Goal: Information Seeking & Learning: Learn about a topic

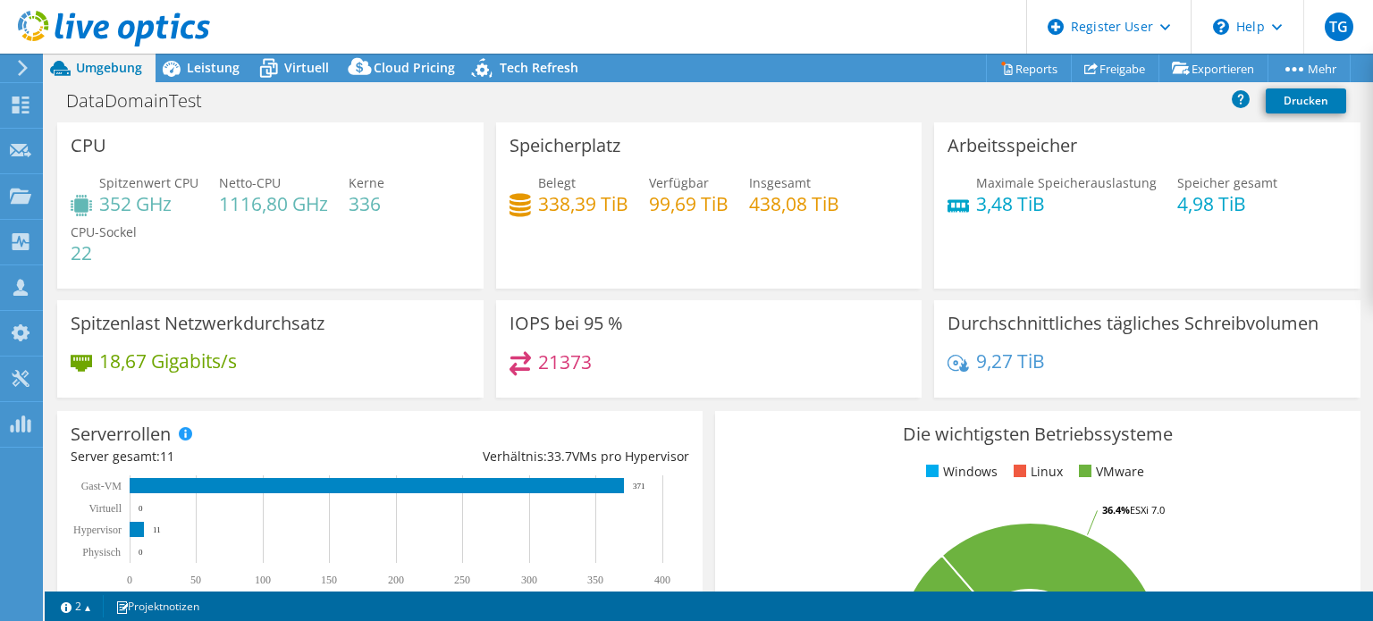
select select "EUFrankfurt"
select select "EUR"
click at [145, 134] on div "CPU Spitzenwert CPU 352 GHz Netto-CPU 1116,80 GHz Kerne 336 CPU-Sockel 22" at bounding box center [270, 205] width 427 height 166
click at [193, 116] on div "DataDomainTest Drucken" at bounding box center [709, 100] width 1329 height 33
click at [200, 74] on span "Leistung" at bounding box center [213, 67] width 53 height 17
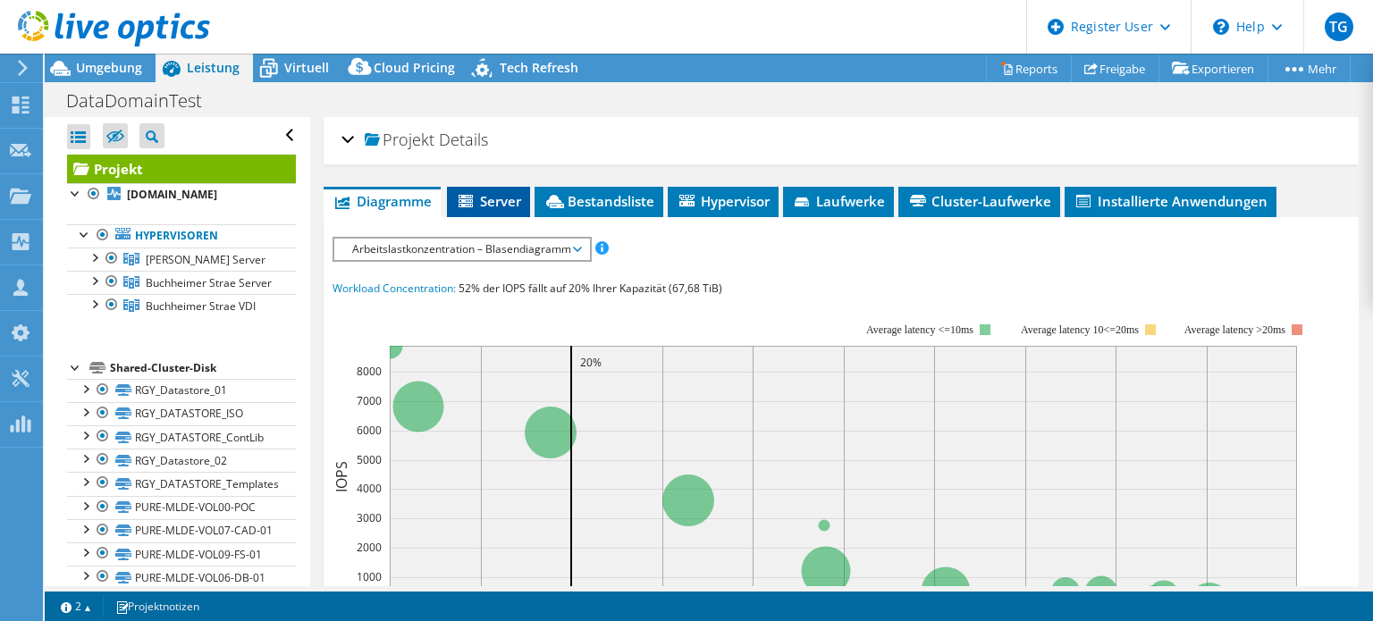
click at [504, 199] on span "Server" at bounding box center [488, 201] width 65 height 18
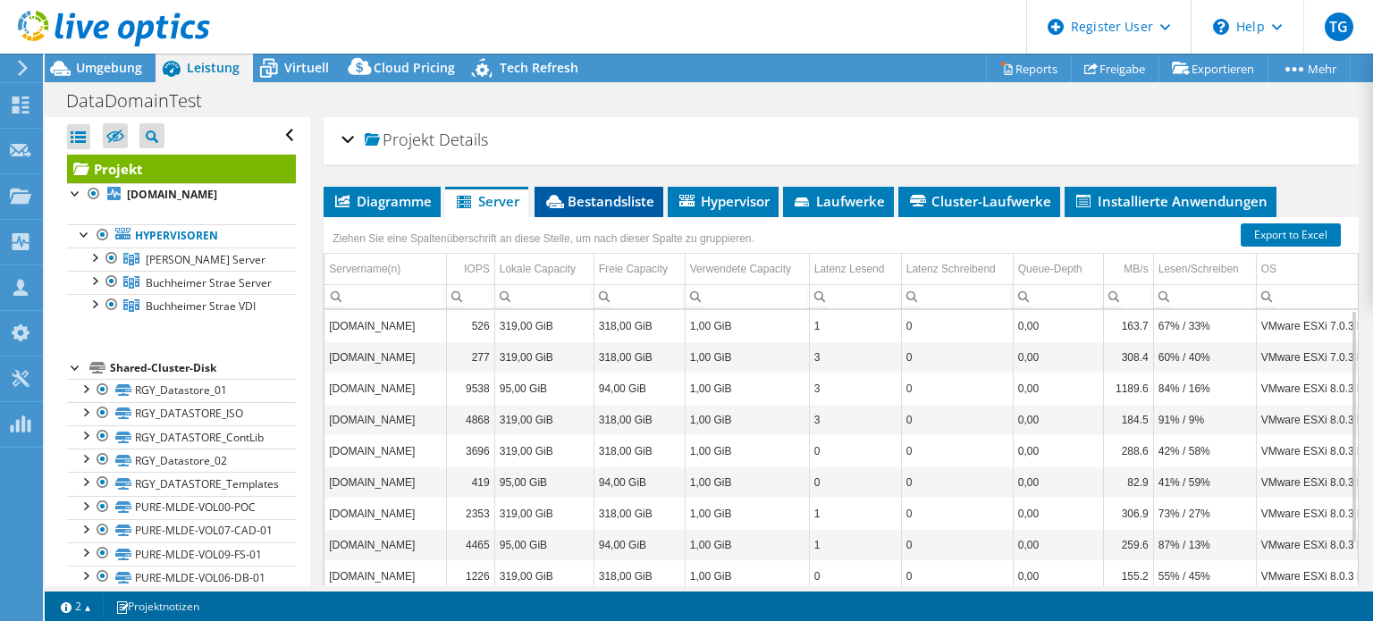
click at [587, 206] on span "Bestandsliste" at bounding box center [599, 201] width 111 height 18
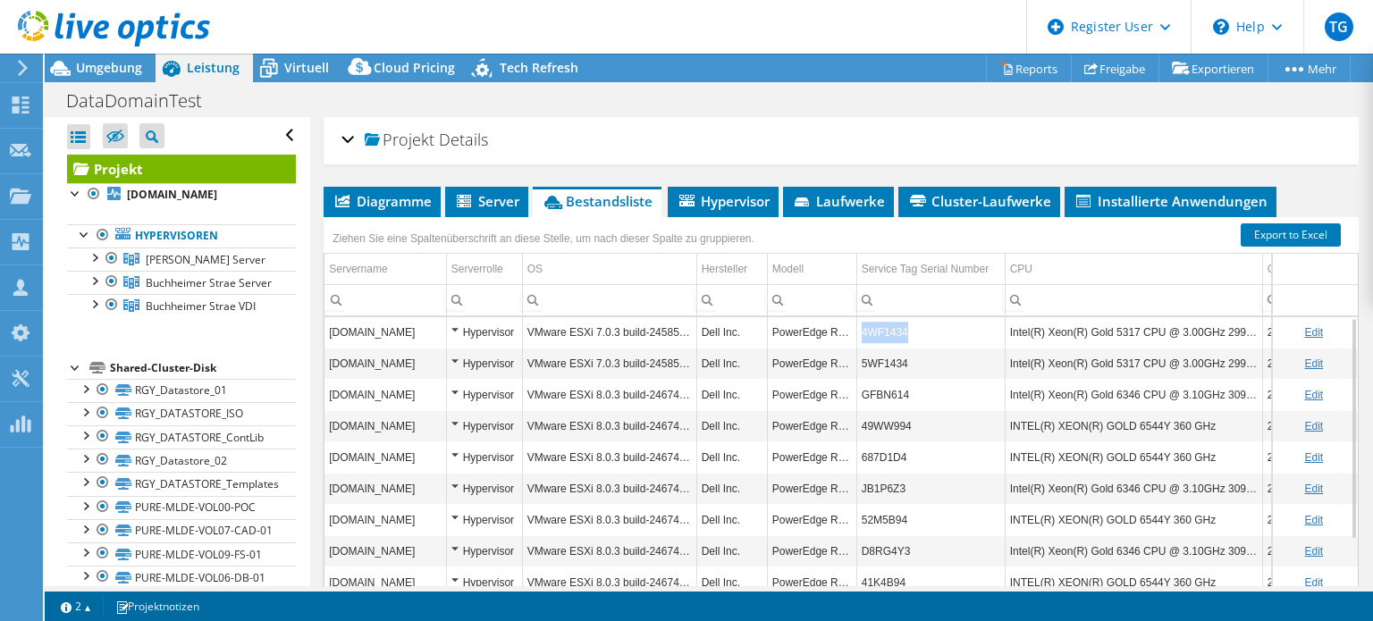
drag, startPoint x: 912, startPoint y: 328, endPoint x: 862, endPoint y: 335, distance: 50.6
click at [862, 335] on td "4WF1434" at bounding box center [931, 332] width 148 height 31
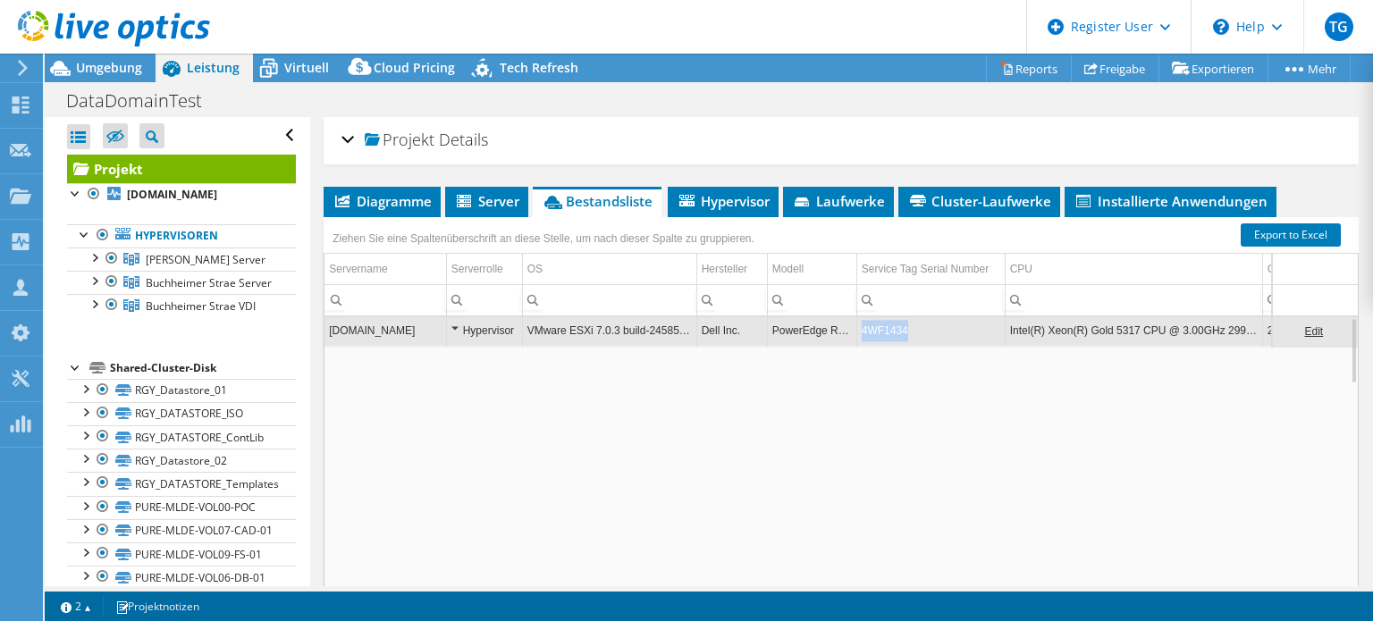
drag, startPoint x: 915, startPoint y: 325, endPoint x: 864, endPoint y: 331, distance: 51.3
click at [864, 331] on td "4WF1434" at bounding box center [931, 331] width 148 height 31
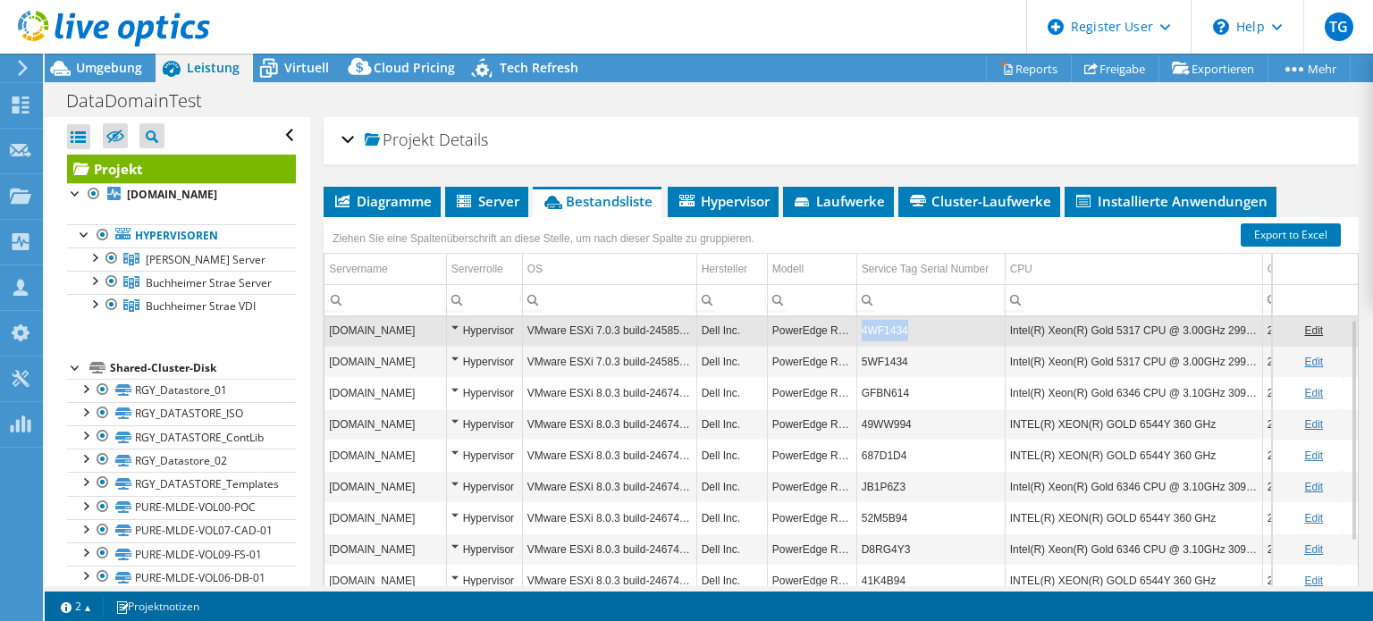
drag, startPoint x: 864, startPoint y: 331, endPoint x: 908, endPoint y: 333, distance: 43.9
click at [908, 333] on td "4WF1434" at bounding box center [931, 330] width 148 height 31
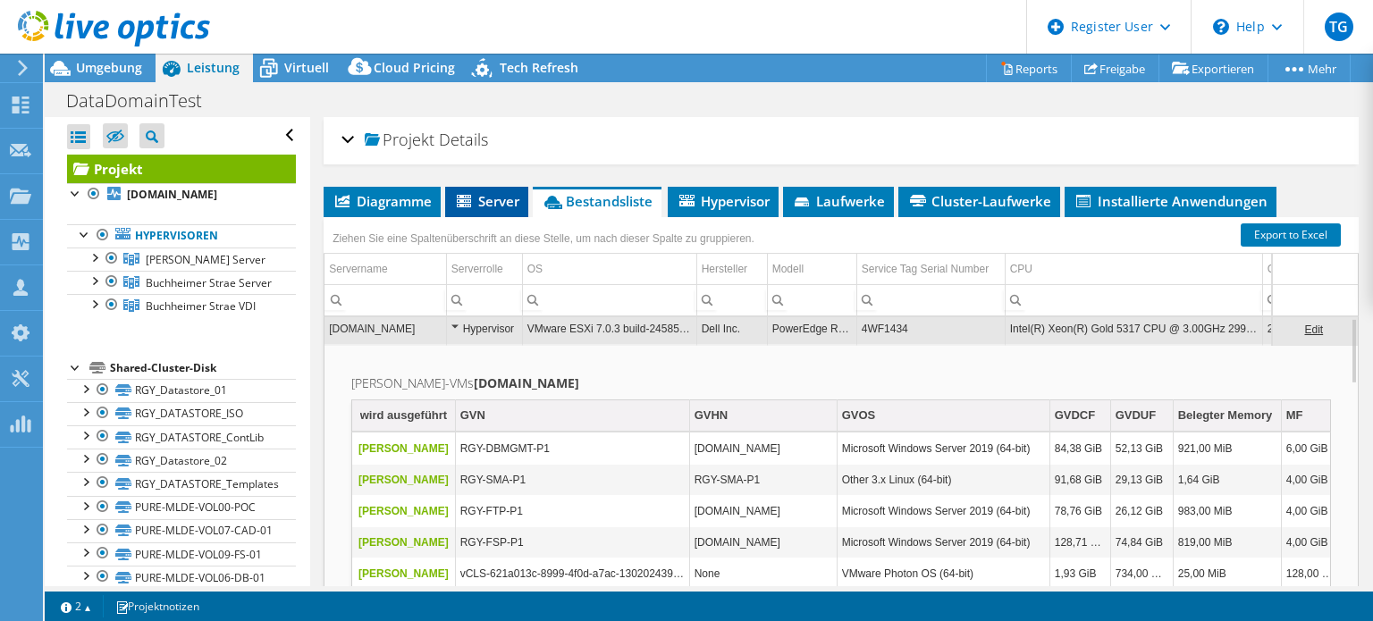
click at [492, 199] on span "Server" at bounding box center [486, 201] width 65 height 18
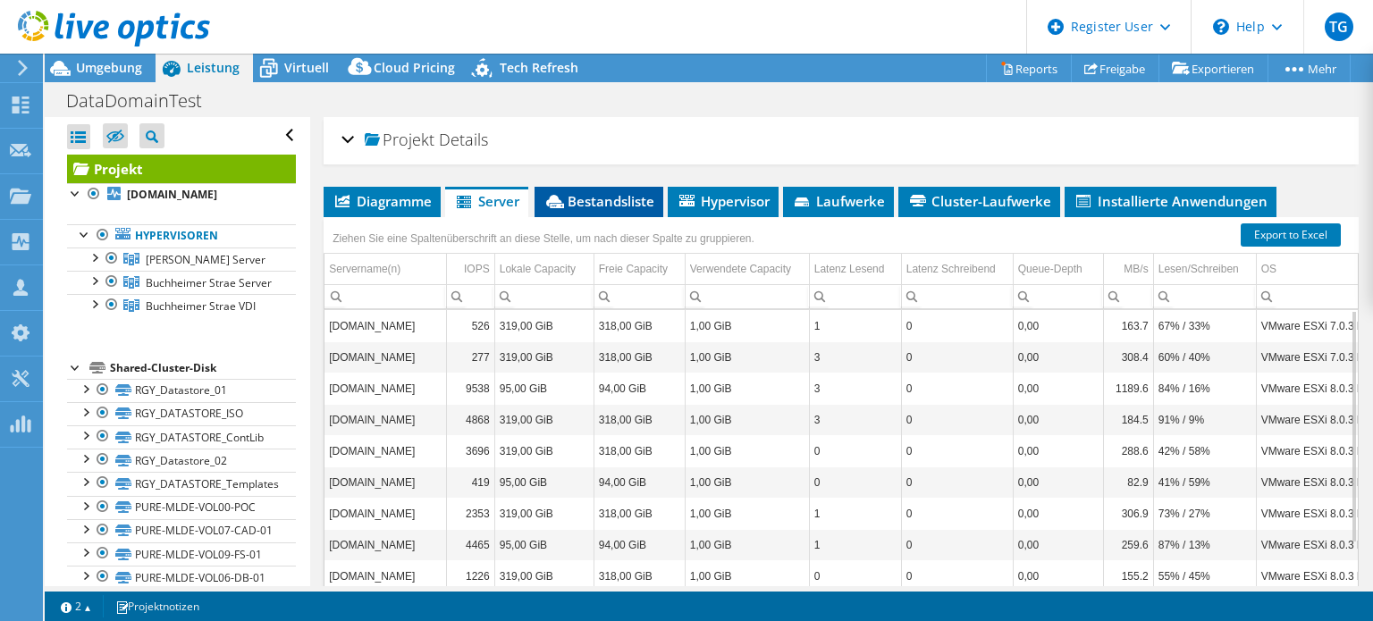
click at [596, 212] on li "Bestandsliste" at bounding box center [599, 202] width 129 height 30
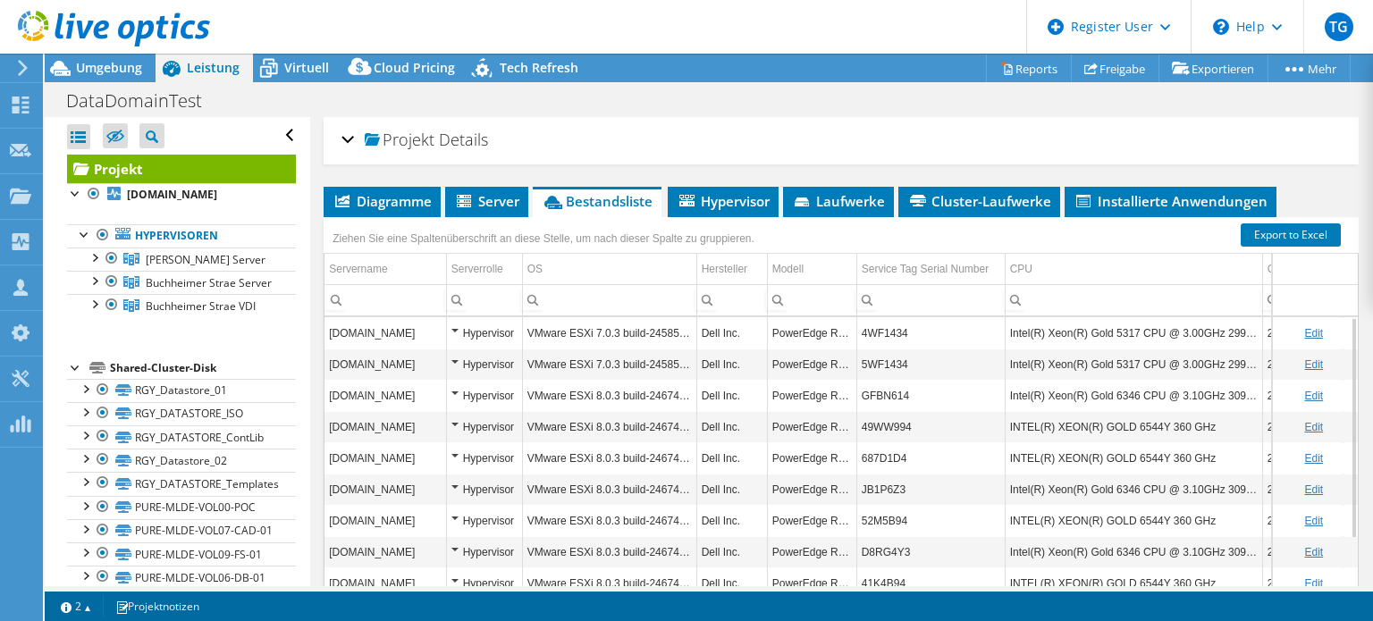
click at [1305, 327] on link "Edit" at bounding box center [1314, 333] width 19 height 13
drag, startPoint x: 917, startPoint y: 334, endPoint x: 858, endPoint y: 338, distance: 59.1
click at [858, 338] on input "4WF1434" at bounding box center [931, 333] width 148 height 23
click at [1021, 126] on div "Projekt Details" at bounding box center [842, 141] width 1000 height 38
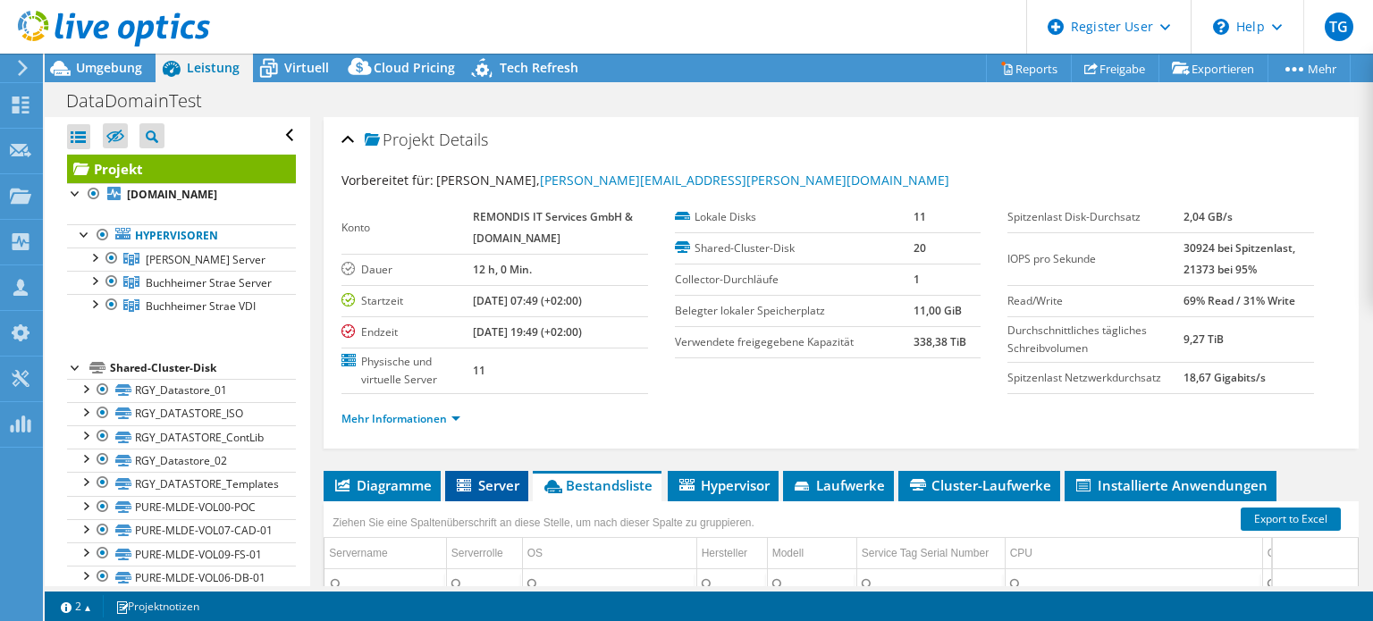
click at [480, 480] on span "Server" at bounding box center [486, 486] width 65 height 18
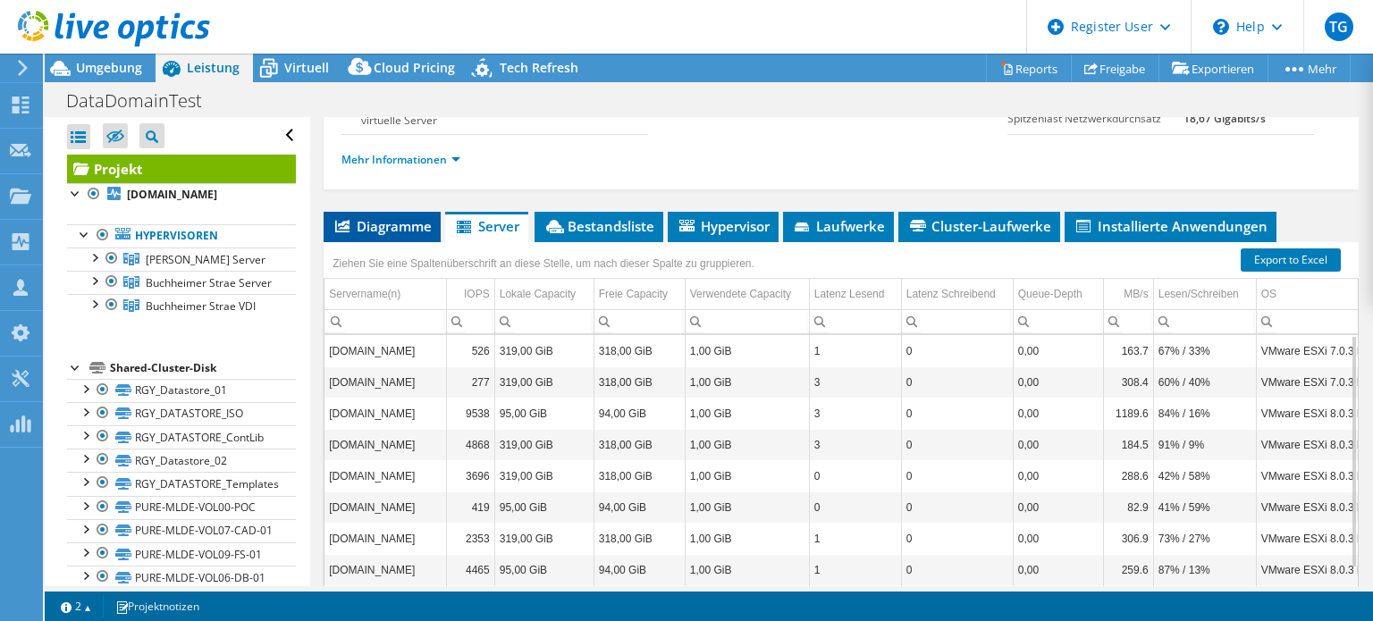
scroll to position [360, 0]
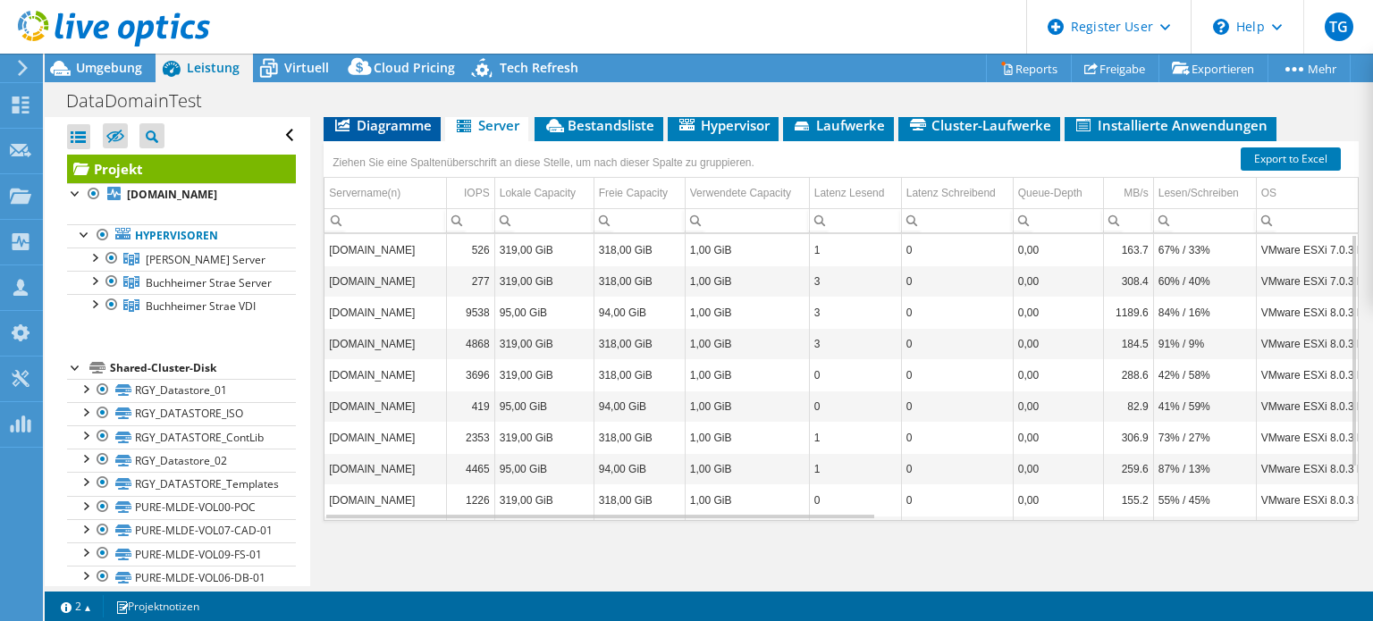
click at [386, 234] on td "[DOMAIN_NAME]" at bounding box center [386, 249] width 122 height 31
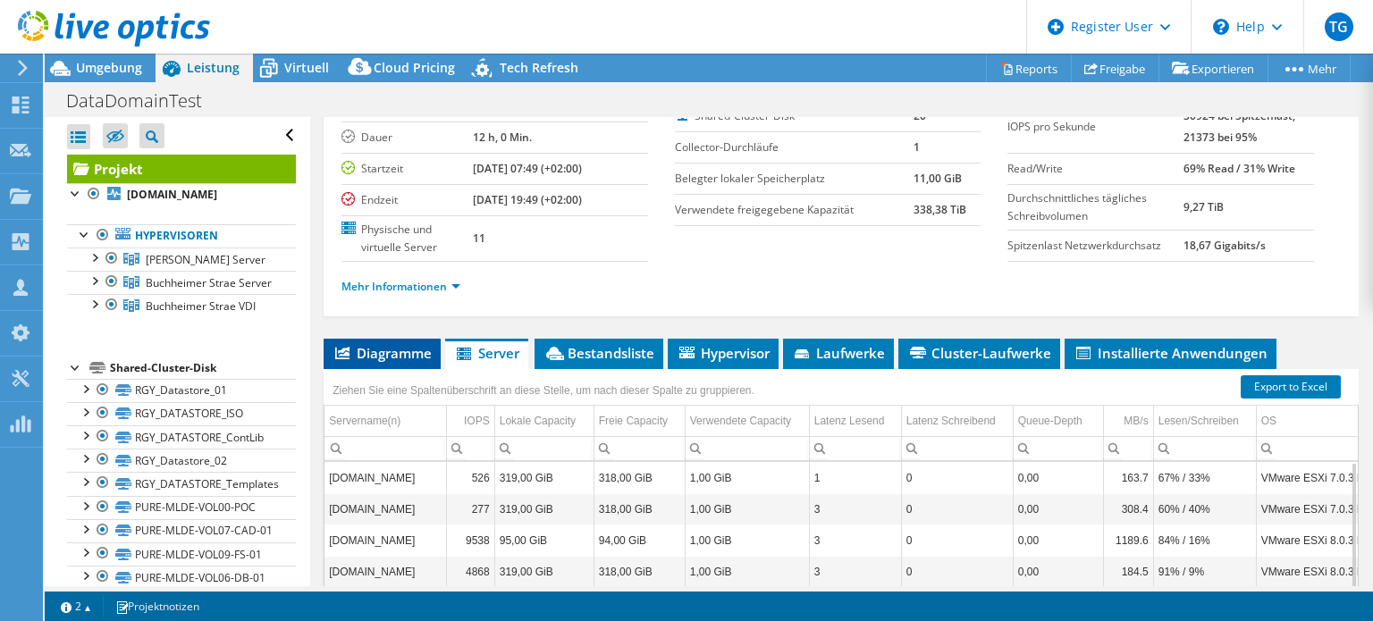
scroll to position [131, 0]
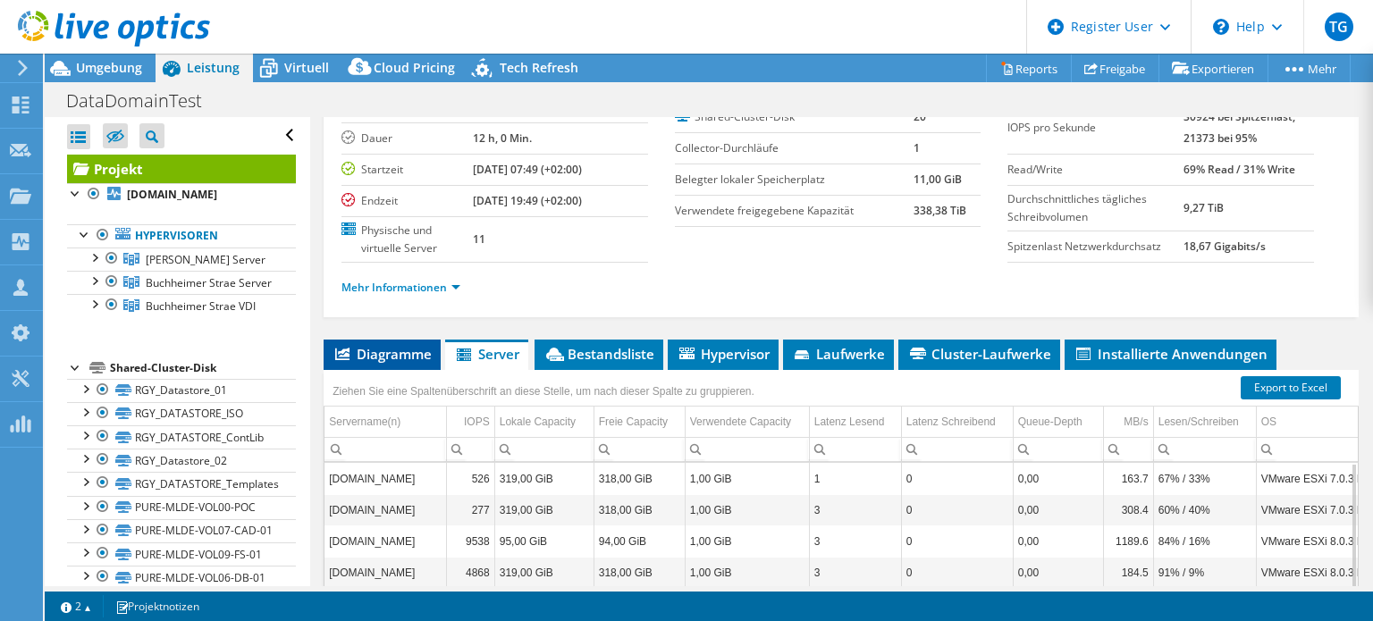
click at [376, 345] on span "Diagramme" at bounding box center [382, 354] width 99 height 18
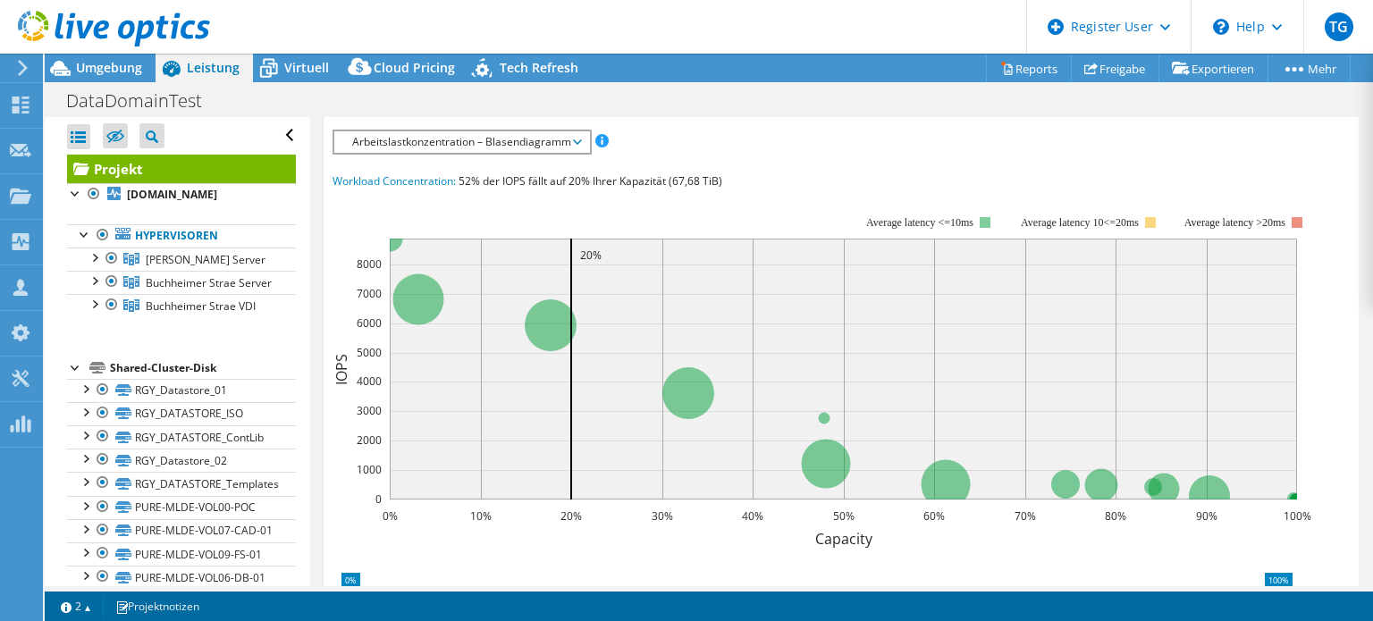
scroll to position [393, 0]
click at [377, 135] on span "Arbeitslastkonzentration – Blasendiagramm" at bounding box center [461, 141] width 237 height 21
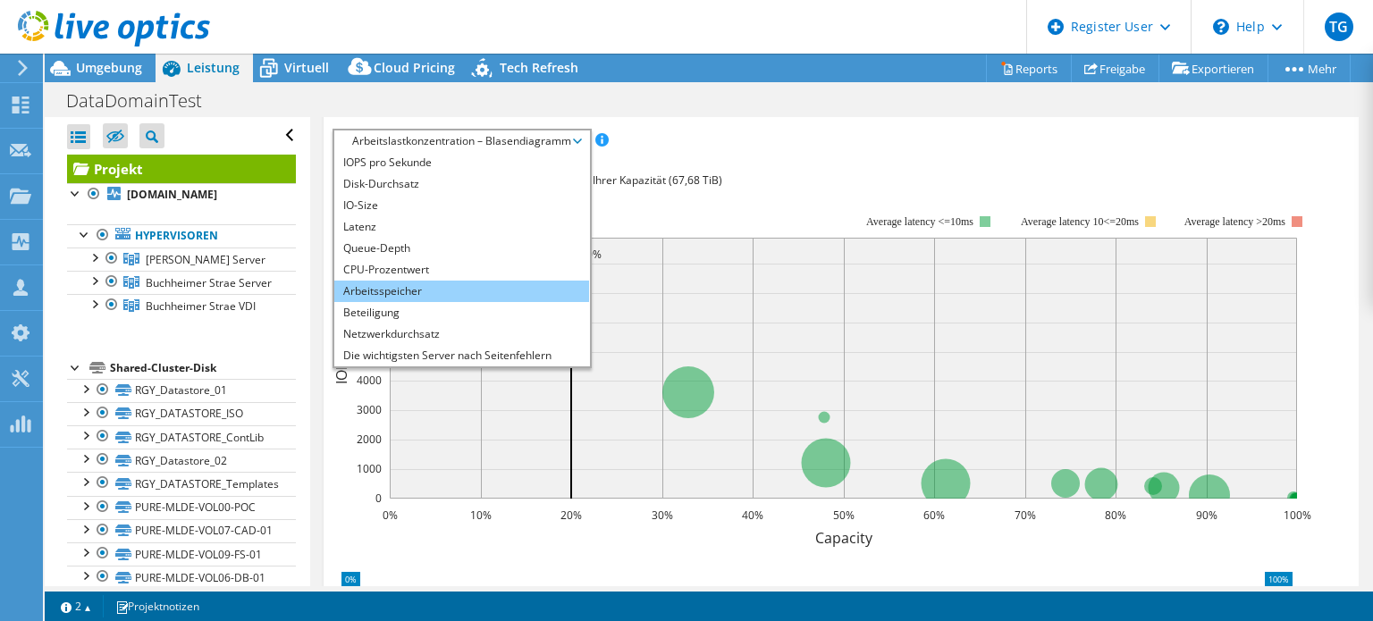
click at [400, 288] on li "Arbeitsspeicher" at bounding box center [461, 291] width 255 height 21
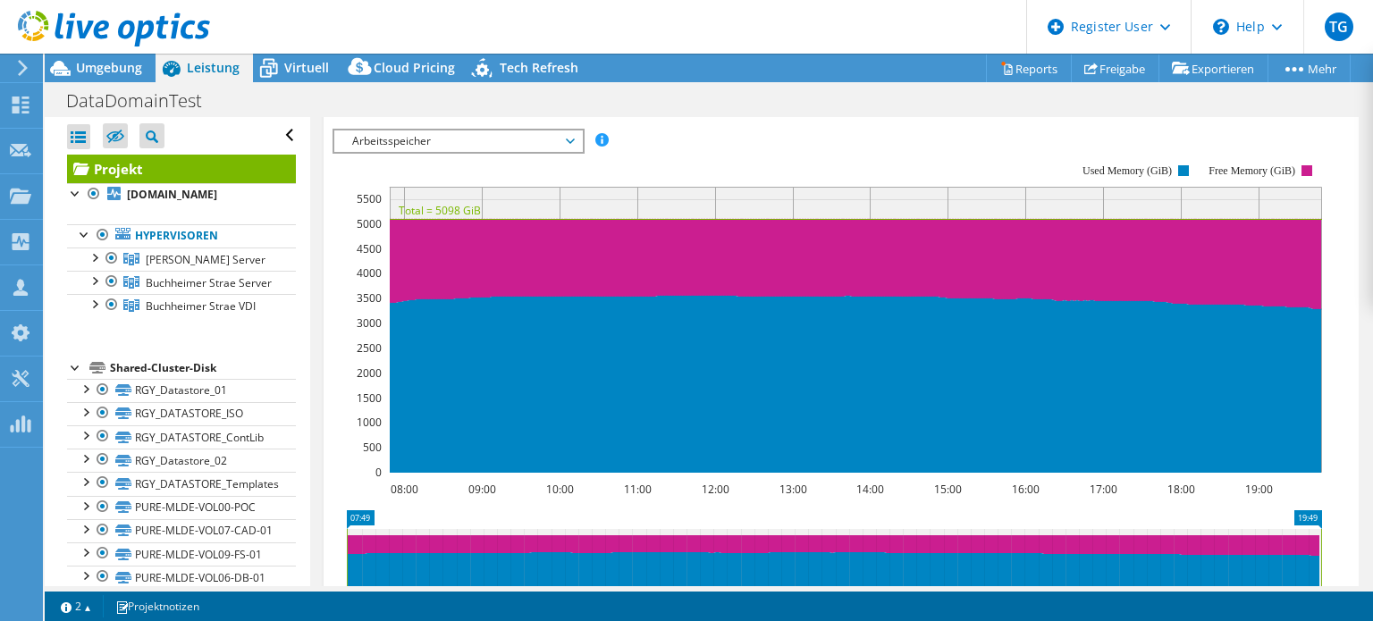
click at [712, 129] on div "IOPS pro Sekunde Disk-Durchsatz IO-Size Latenz Queue-Depth CPU-Prozentwert Arbe…" at bounding box center [842, 141] width 1018 height 24
click at [419, 137] on span "Arbeitsspeicher" at bounding box center [458, 141] width 230 height 21
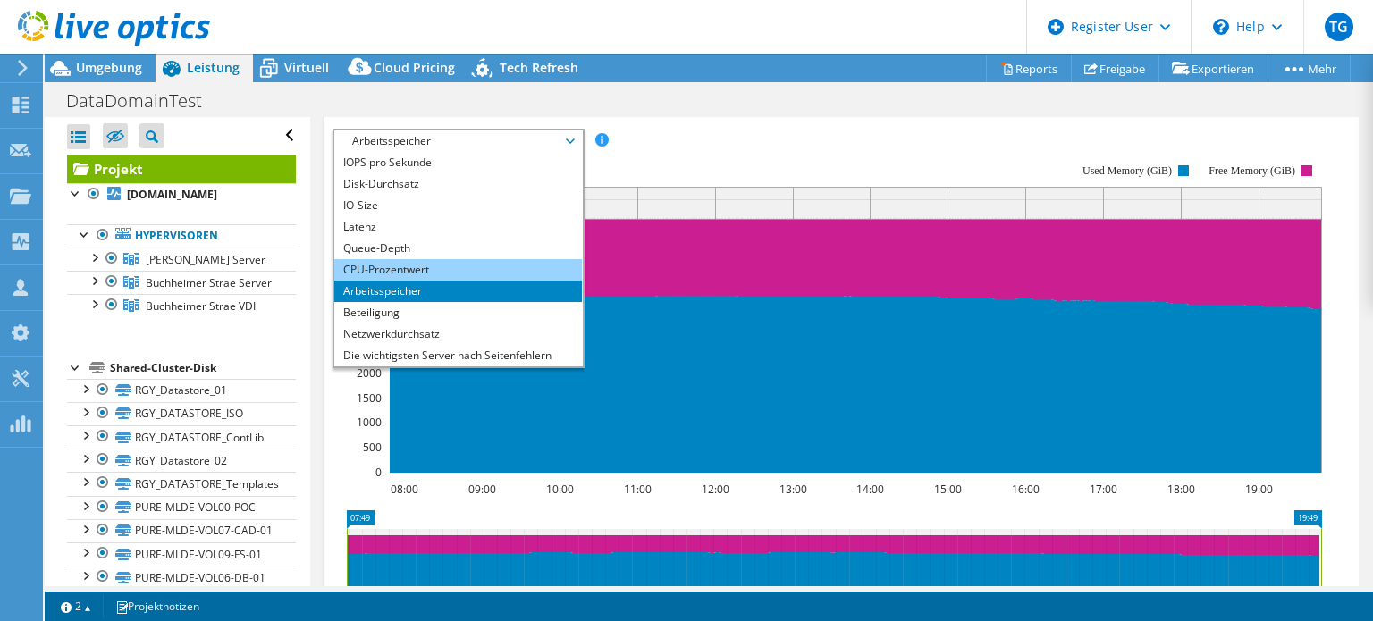
click at [366, 263] on li "CPU-Prozentwert" at bounding box center [458, 269] width 248 height 21
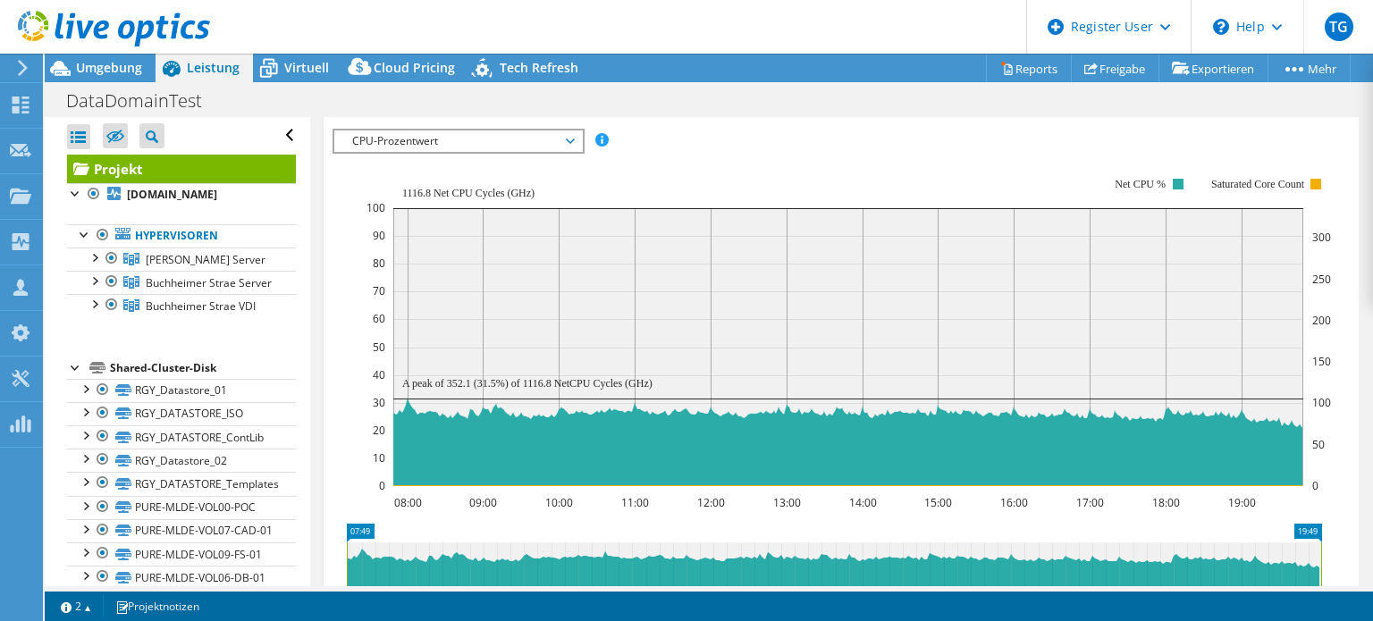
click at [452, 136] on span "CPU-Prozentwert" at bounding box center [458, 141] width 230 height 21
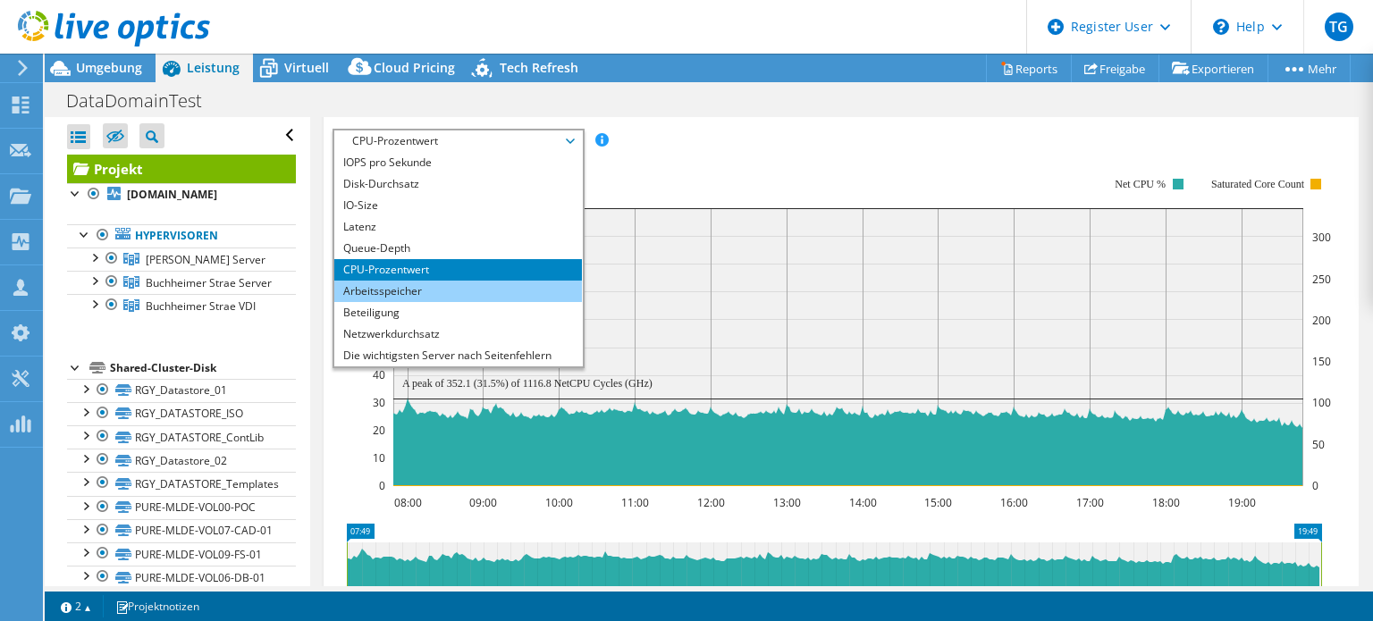
click at [418, 292] on li "Arbeitsspeicher" at bounding box center [458, 291] width 248 height 21
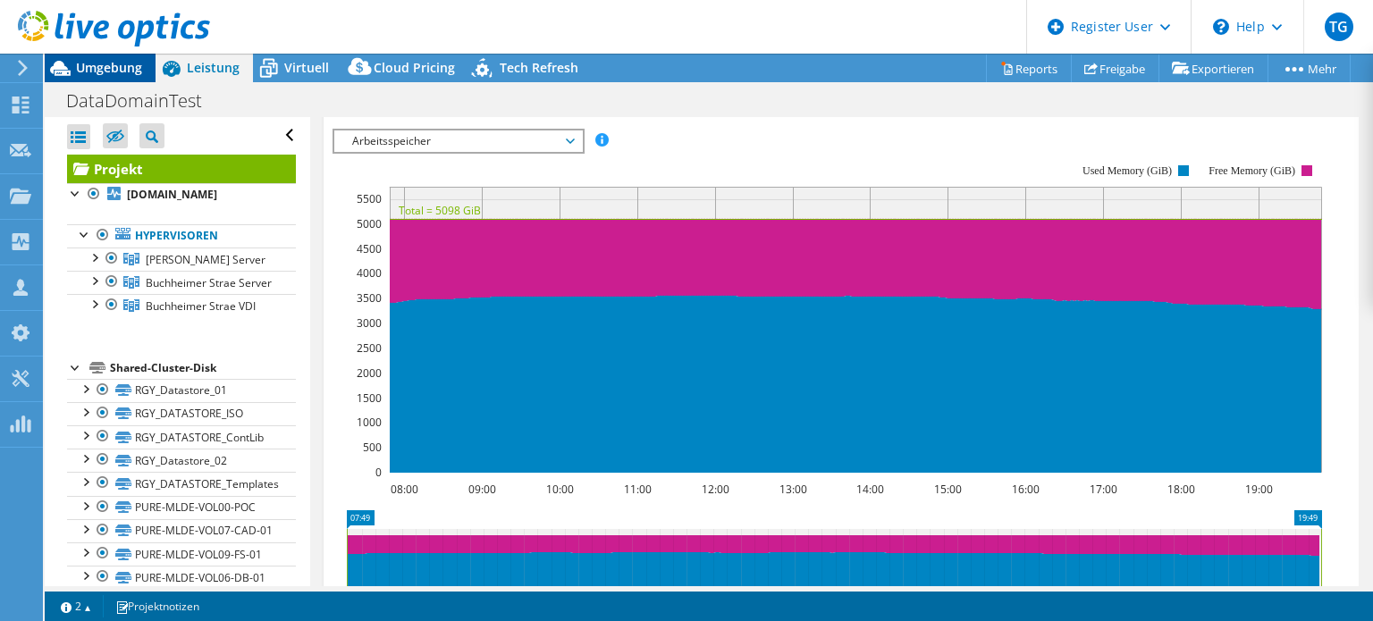
click at [80, 67] on span "Umgebung" at bounding box center [109, 67] width 66 height 17
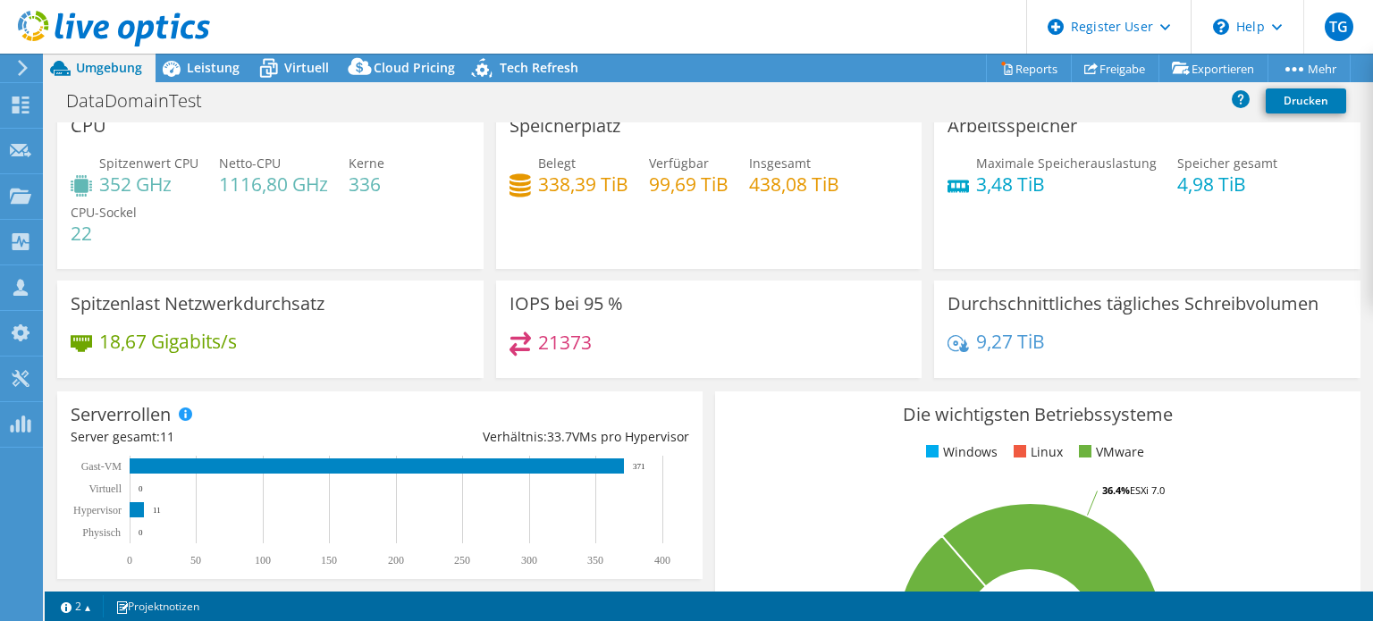
scroll to position [0, 0]
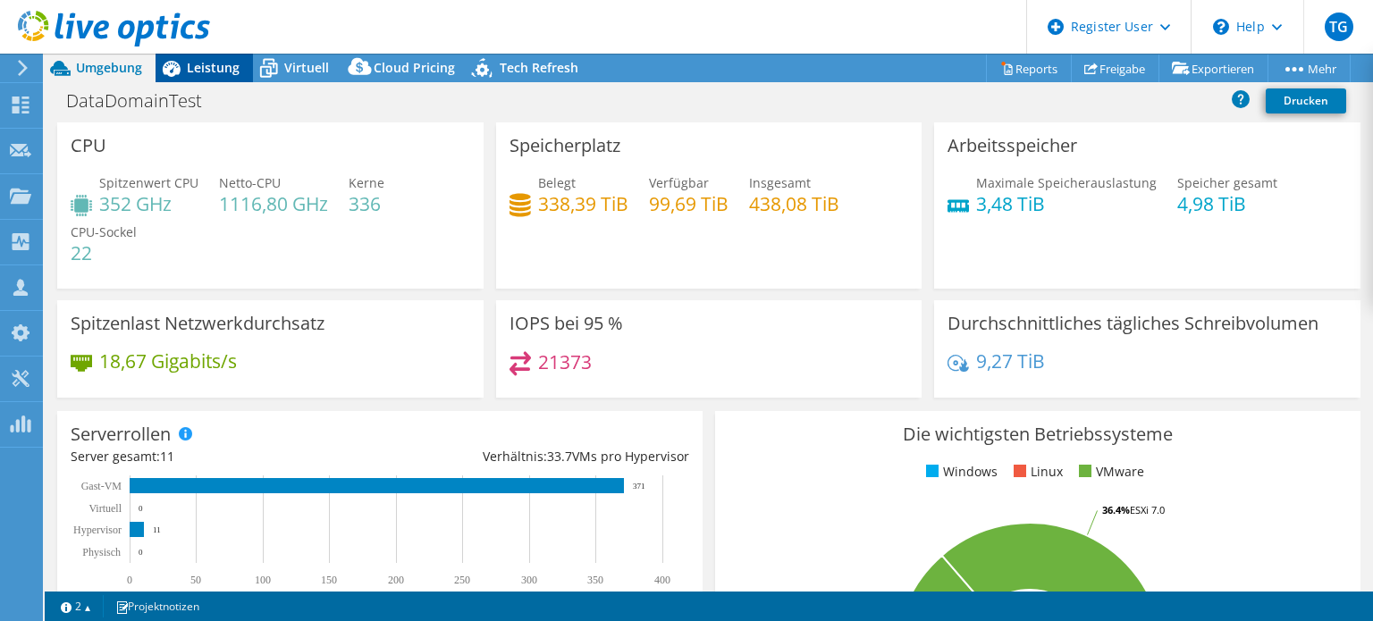
click at [210, 73] on span "Leistung" at bounding box center [213, 67] width 53 height 17
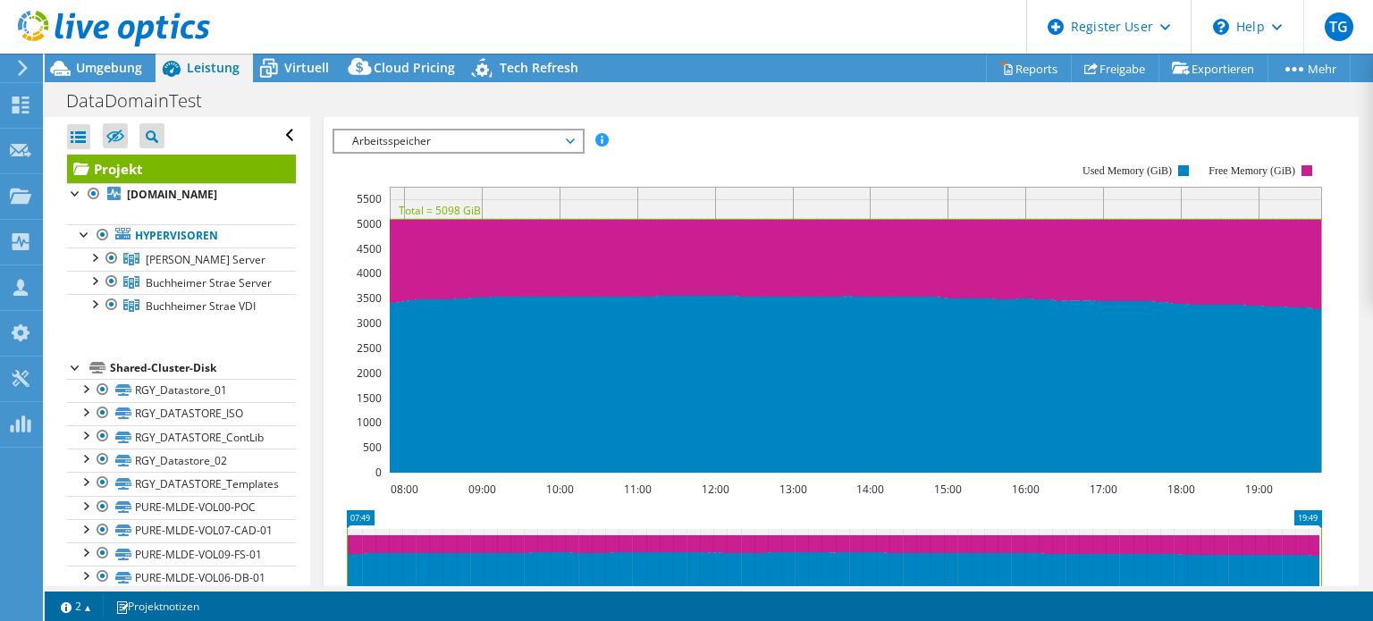
click at [663, 31] on header "TG Dell-Benutzer Thomas Ganzer Thomas.Ganzer@dell.com Dell My Profile Log Out \…" at bounding box center [686, 27] width 1373 height 54
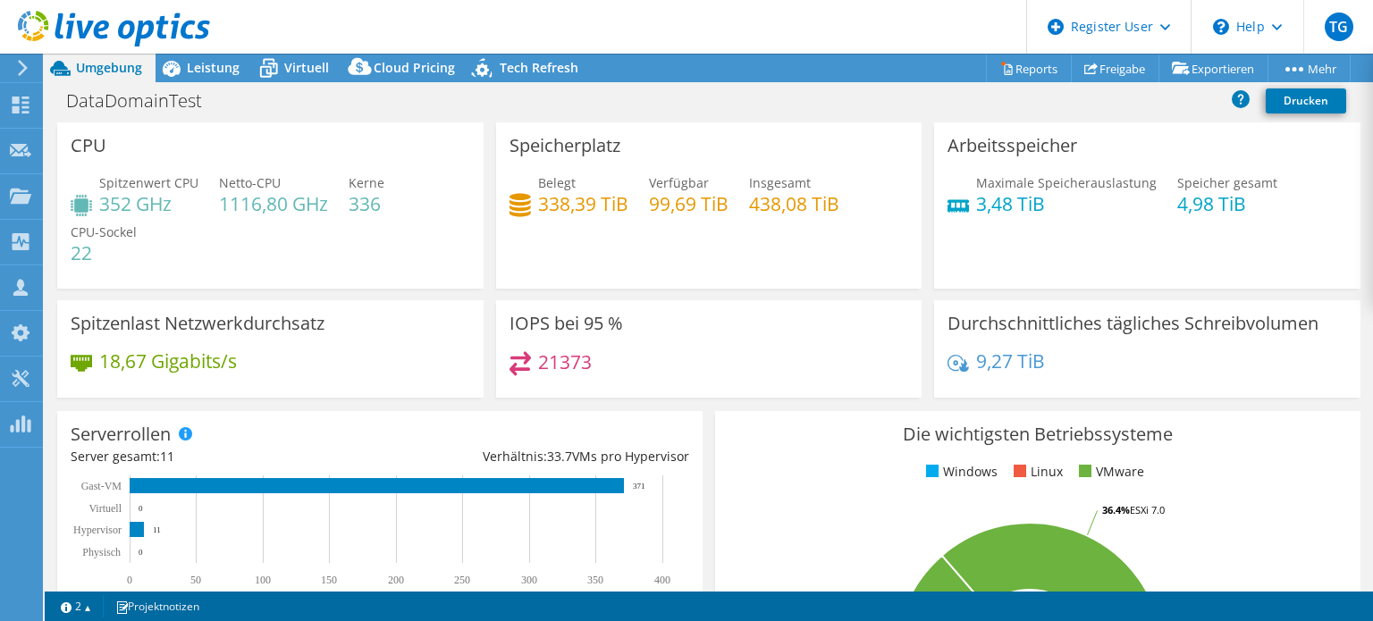
select select "EUFrankfurt"
select select "EUR"
